Goal: Check status: Check status

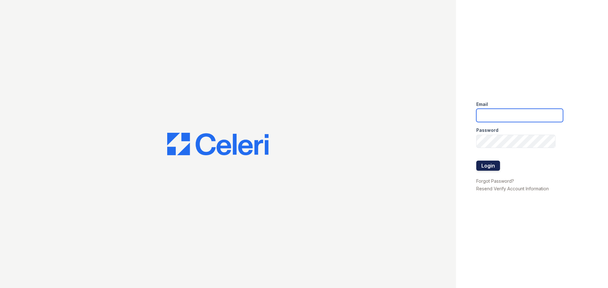
type input "[PERSON_NAME][EMAIL_ADDRESS][PERSON_NAME][DOMAIN_NAME]"
click at [491, 166] on button "Login" at bounding box center [488, 166] width 24 height 10
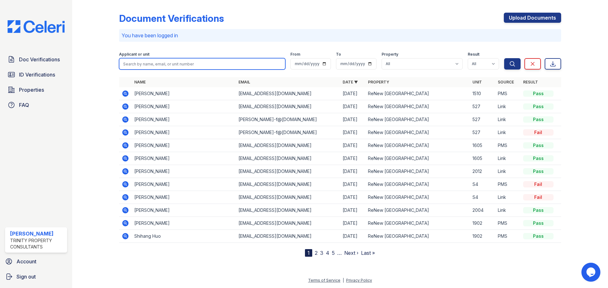
click at [159, 64] on input "search" at bounding box center [202, 63] width 166 height 11
type input "theresia"
click at [504, 58] on button "Search" at bounding box center [512, 63] width 16 height 11
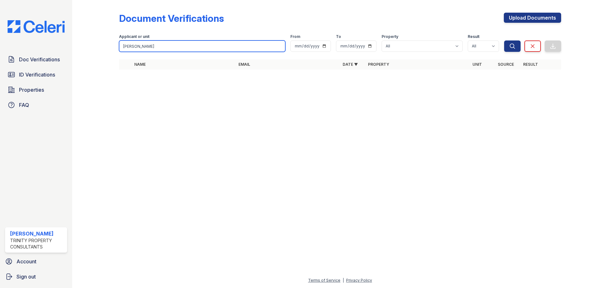
drag, startPoint x: 153, startPoint y: 47, endPoint x: 87, endPoint y: 44, distance: 65.9
click at [87, 44] on div "Document Verifications Upload Documents Filter Applicant or unit theresia From …" at bounding box center [339, 43] width 515 height 86
type input "528"
click at [504, 41] on button "Search" at bounding box center [512, 46] width 16 height 11
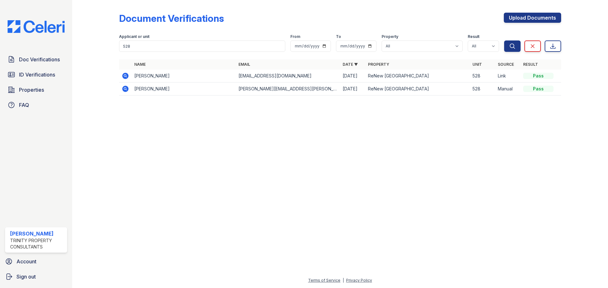
click at [122, 76] on icon at bounding box center [126, 76] width 8 height 8
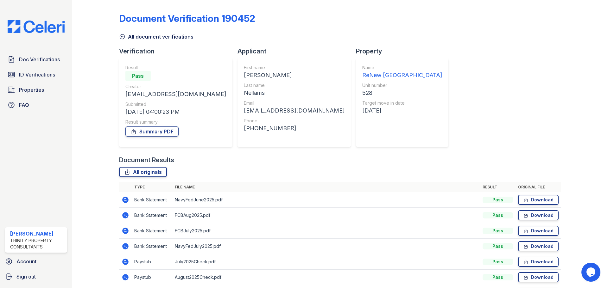
click at [405, 88] on div "Document Verification 190452 All document verifications Verification Result Pas…" at bounding box center [340, 163] width 442 height 320
click at [33, 75] on span "ID Verifications" at bounding box center [37, 75] width 36 height 8
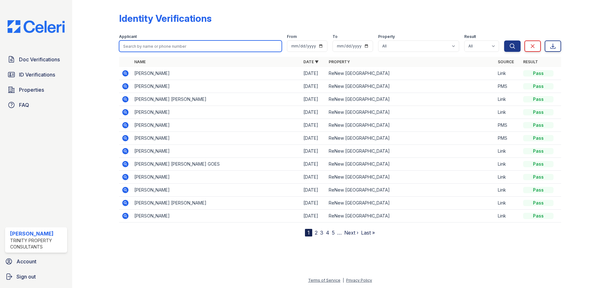
click at [144, 49] on input "search" at bounding box center [200, 46] width 163 height 11
type input "there"
click at [504, 41] on button "Search" at bounding box center [512, 46] width 16 height 11
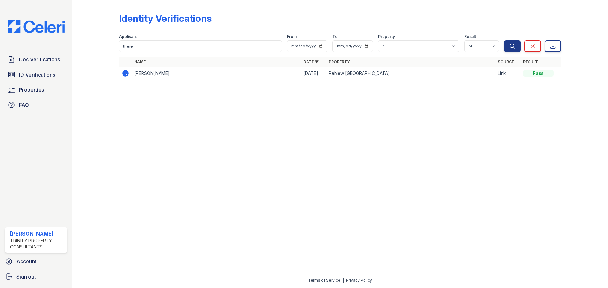
click at [128, 73] on icon at bounding box center [125, 73] width 6 height 6
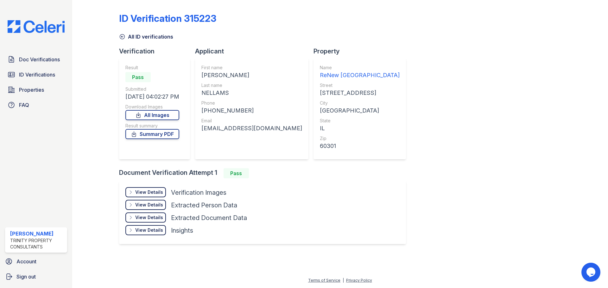
click at [448, 78] on div "ID Verification 315223 All ID verifications Verification Result Pass Submitted …" at bounding box center [340, 128] width 442 height 251
